Goal: Task Accomplishment & Management: Complete application form

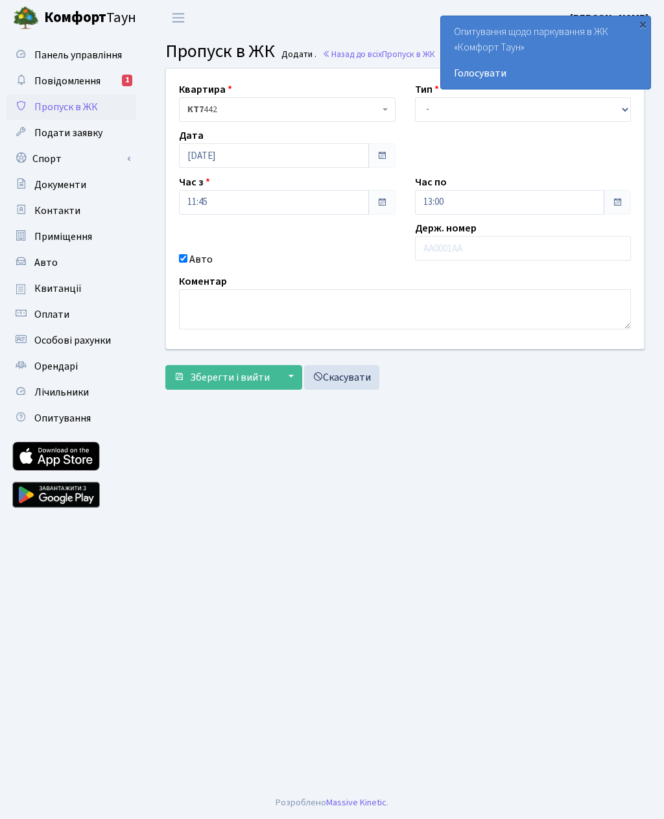
click at [451, 259] on input "text" at bounding box center [523, 248] width 217 height 25
type input "КА8006НХ"
click at [455, 497] on main "Admin Пропуск в ЖК Додати Пропуск в ЖК Додати . Назад до всіх Пропуск в ЖК Квар…" at bounding box center [405, 411] width 518 height 751
click at [614, 203] on span at bounding box center [617, 202] width 10 height 10
click at [545, 198] on input "13:00" at bounding box center [510, 202] width 190 height 25
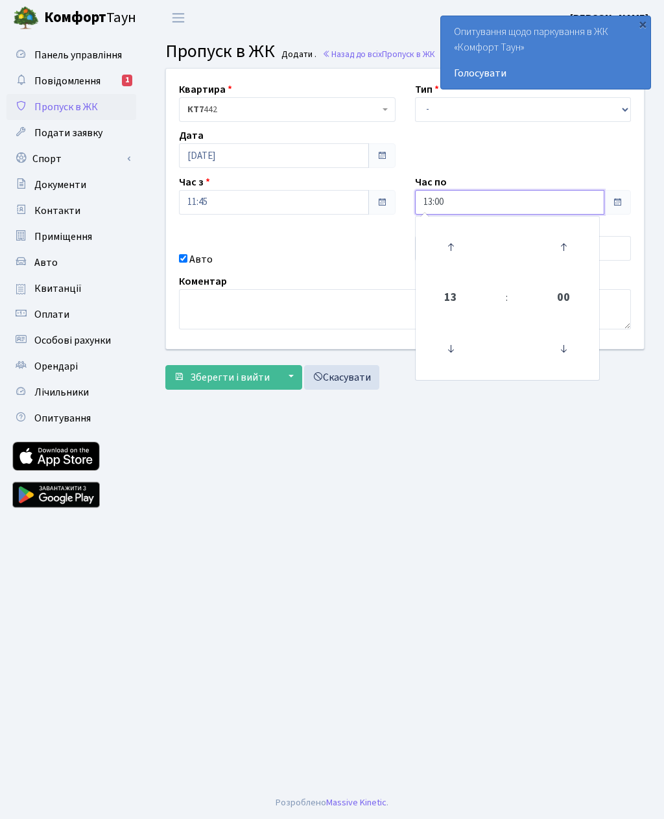
click at [453, 250] on icon at bounding box center [450, 247] width 35 height 35
click at [452, 252] on icon at bounding box center [450, 247] width 35 height 35
click at [453, 251] on icon at bounding box center [450, 247] width 35 height 35
click at [445, 246] on icon at bounding box center [450, 247] width 35 height 35
type input "17:00"
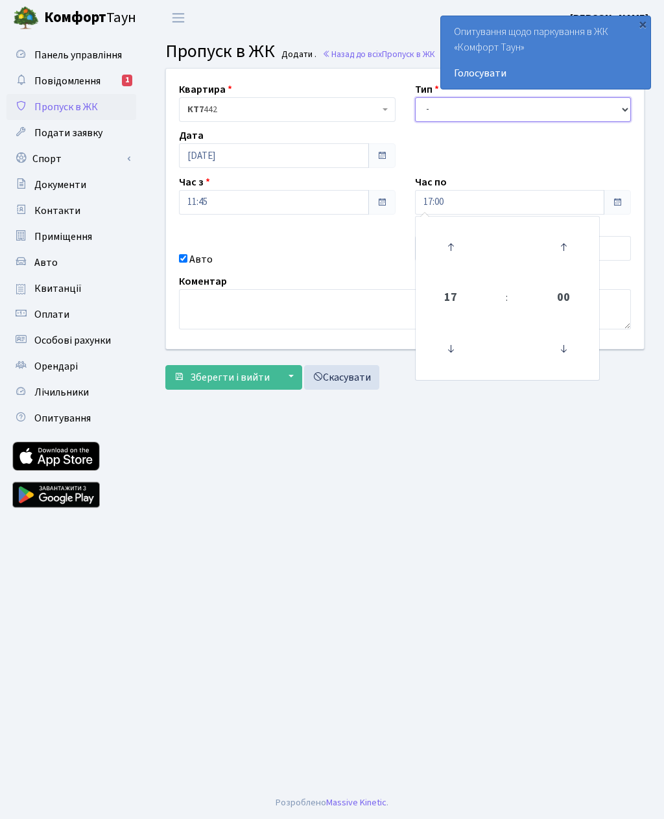
click at [445, 108] on select "- Доставка Таксі Гості Сервіс" at bounding box center [523, 109] width 217 height 25
select select "3"
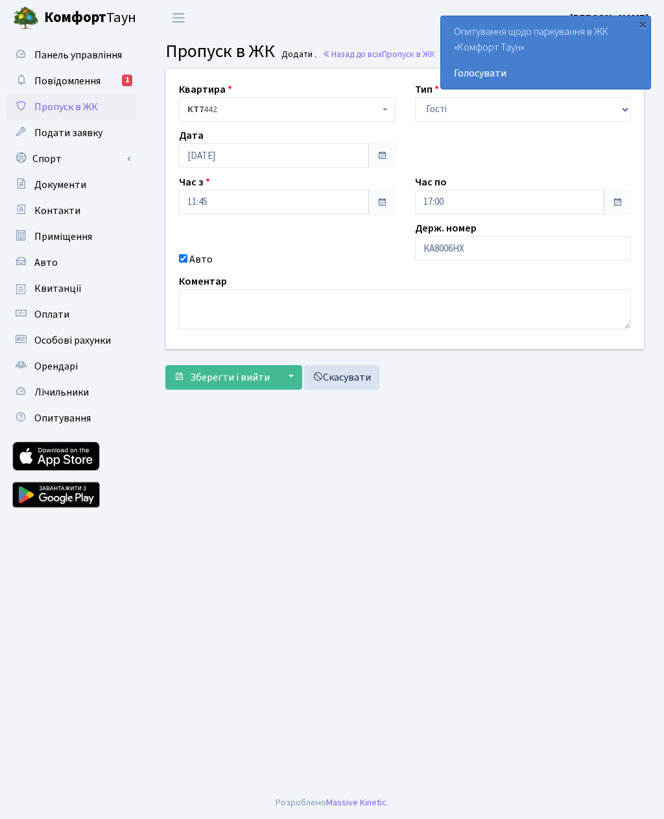
click at [215, 383] on span "Зберегти і вийти" at bounding box center [230, 377] width 80 height 14
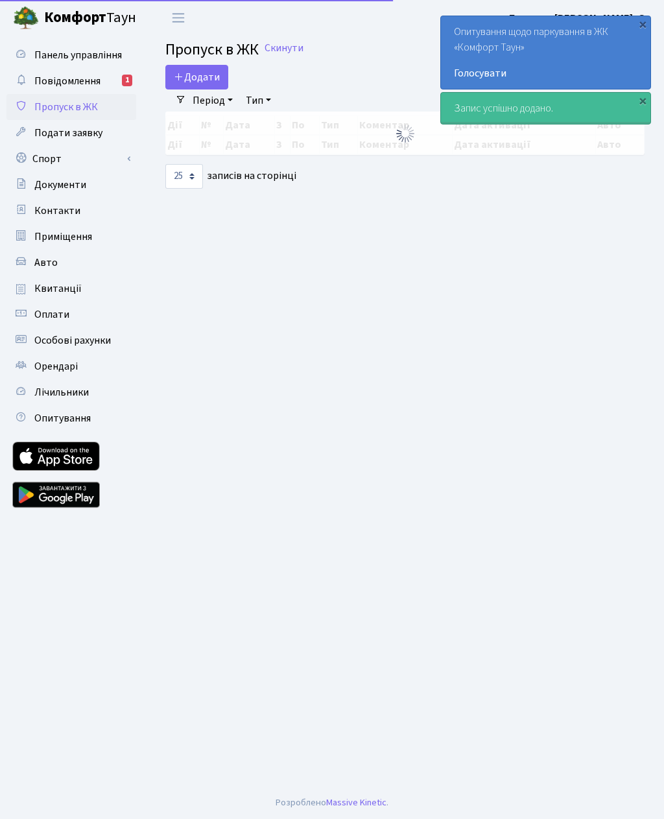
select select "25"
